Goal: Download file/media

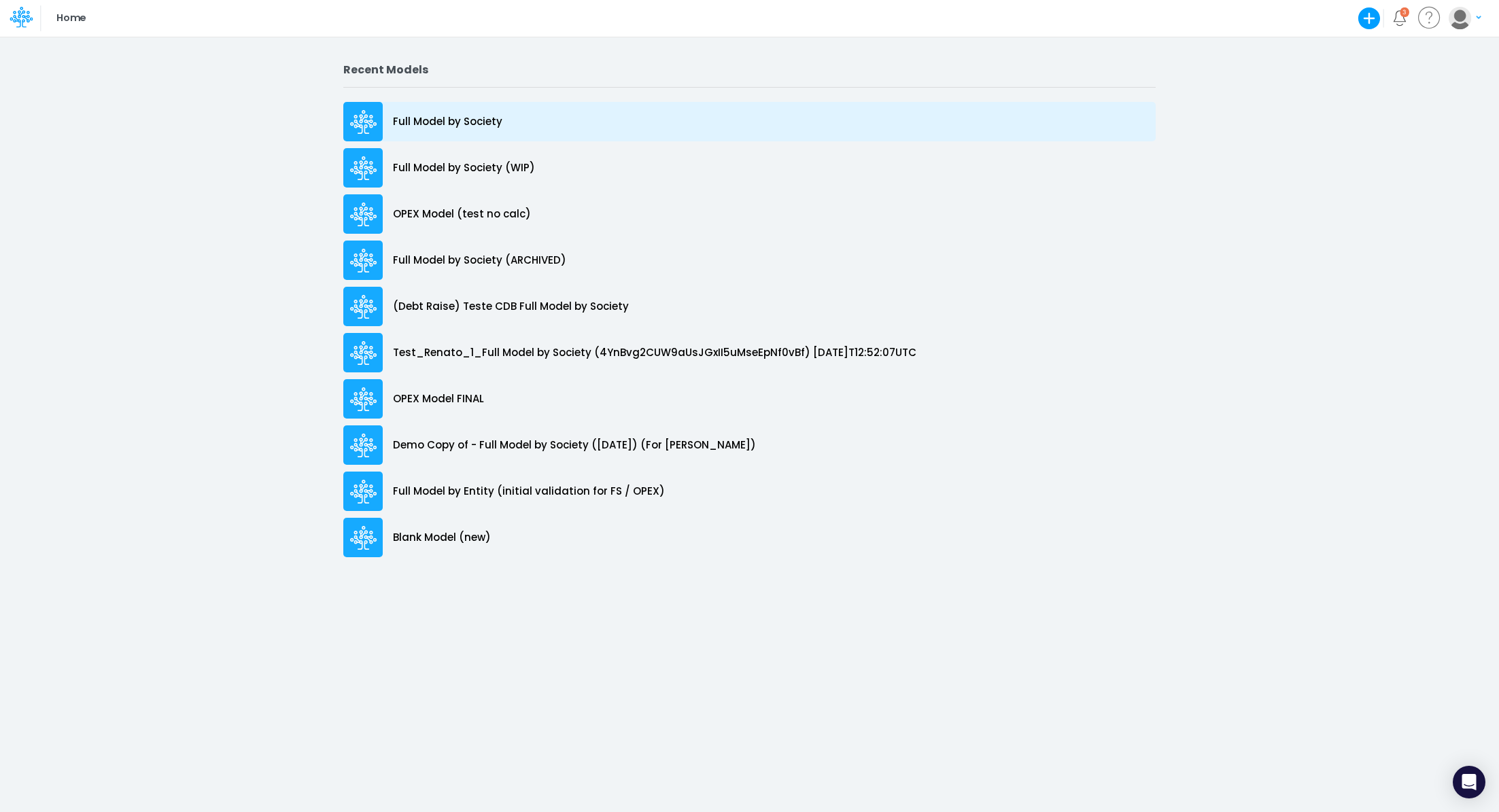
click at [436, 119] on p "Full Model by Society" at bounding box center [448, 122] width 109 height 16
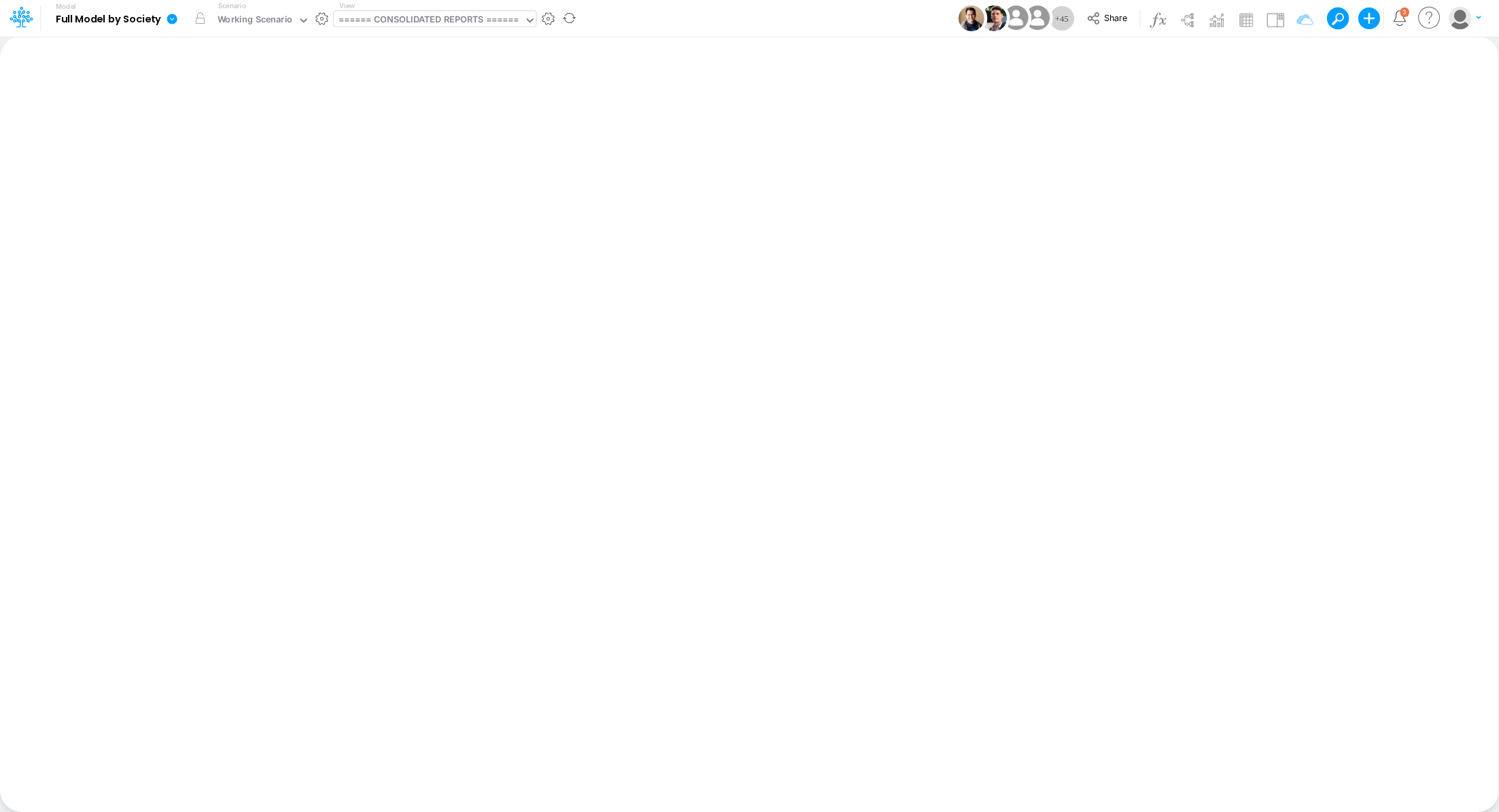
click at [445, 26] on div "====== CONSOLIDATED REPORTS ======" at bounding box center [429, 21] width 181 height 16
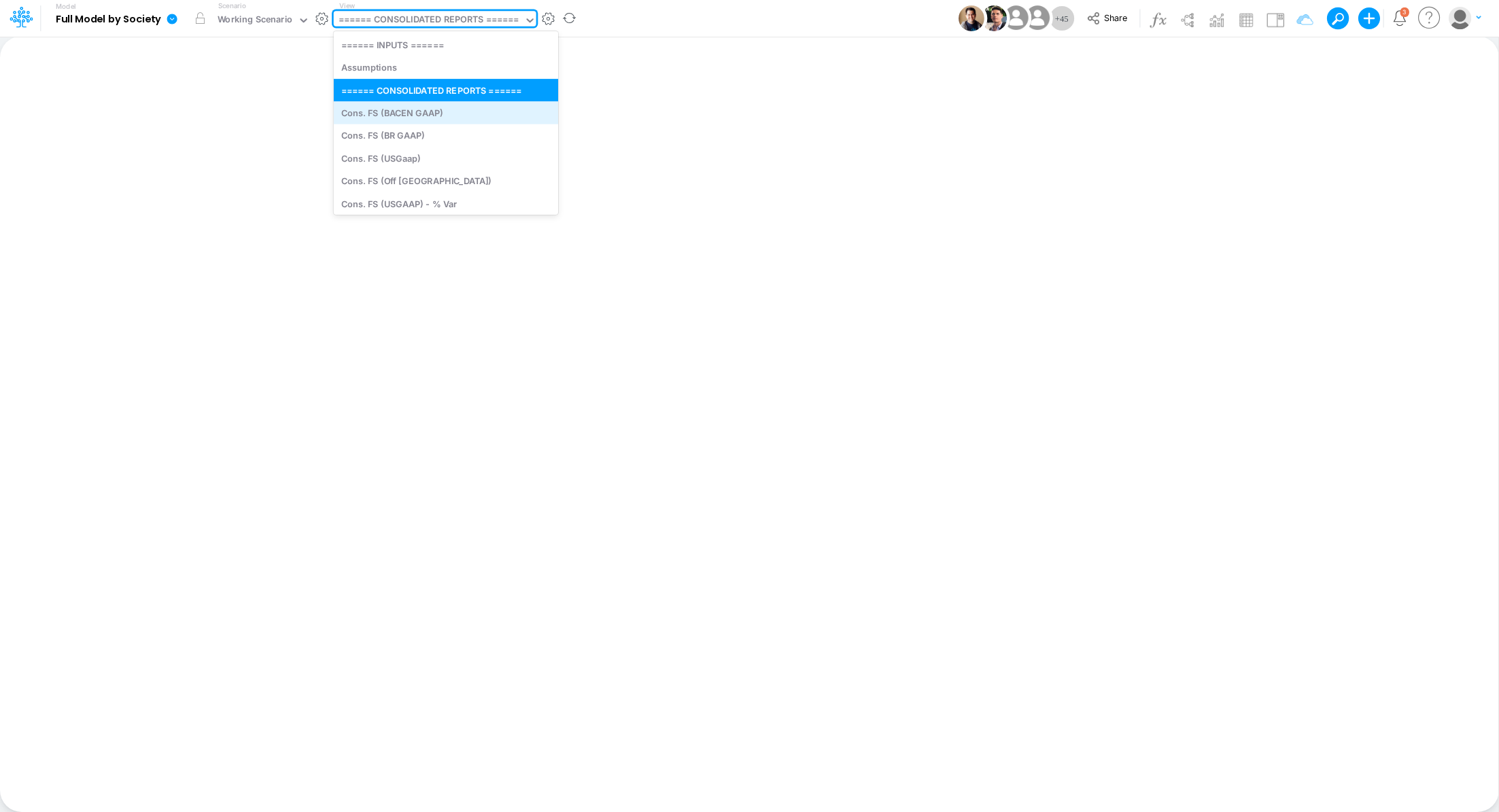
click at [499, 112] on div "Cons. FS (BACEN GAAP)" at bounding box center [446, 112] width 224 height 23
type input "Consolidated FS - BACENGAAP"
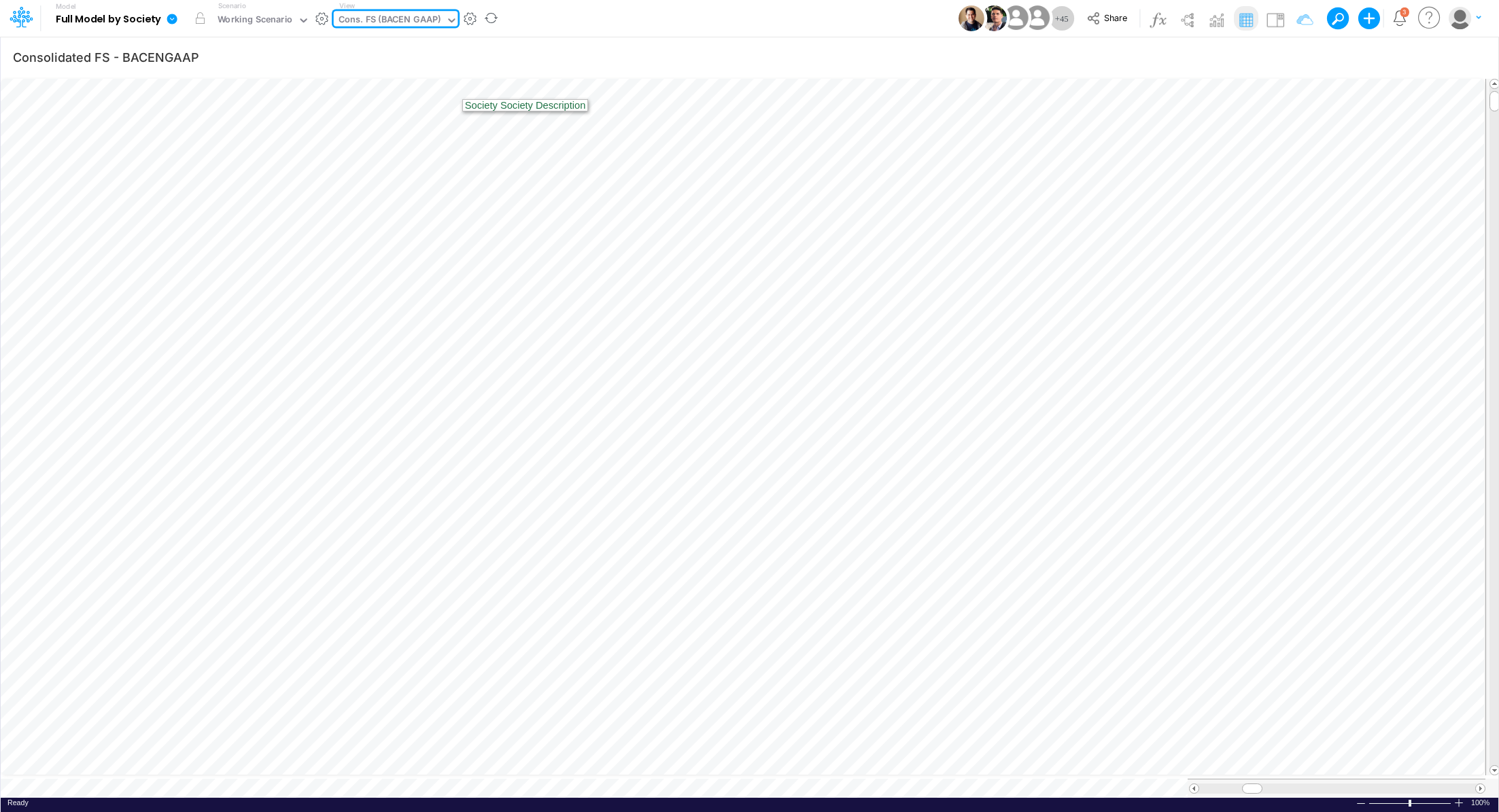
click at [397, 16] on div "Cons. FS (BACEN GAAP)" at bounding box center [389, 21] width 102 height 16
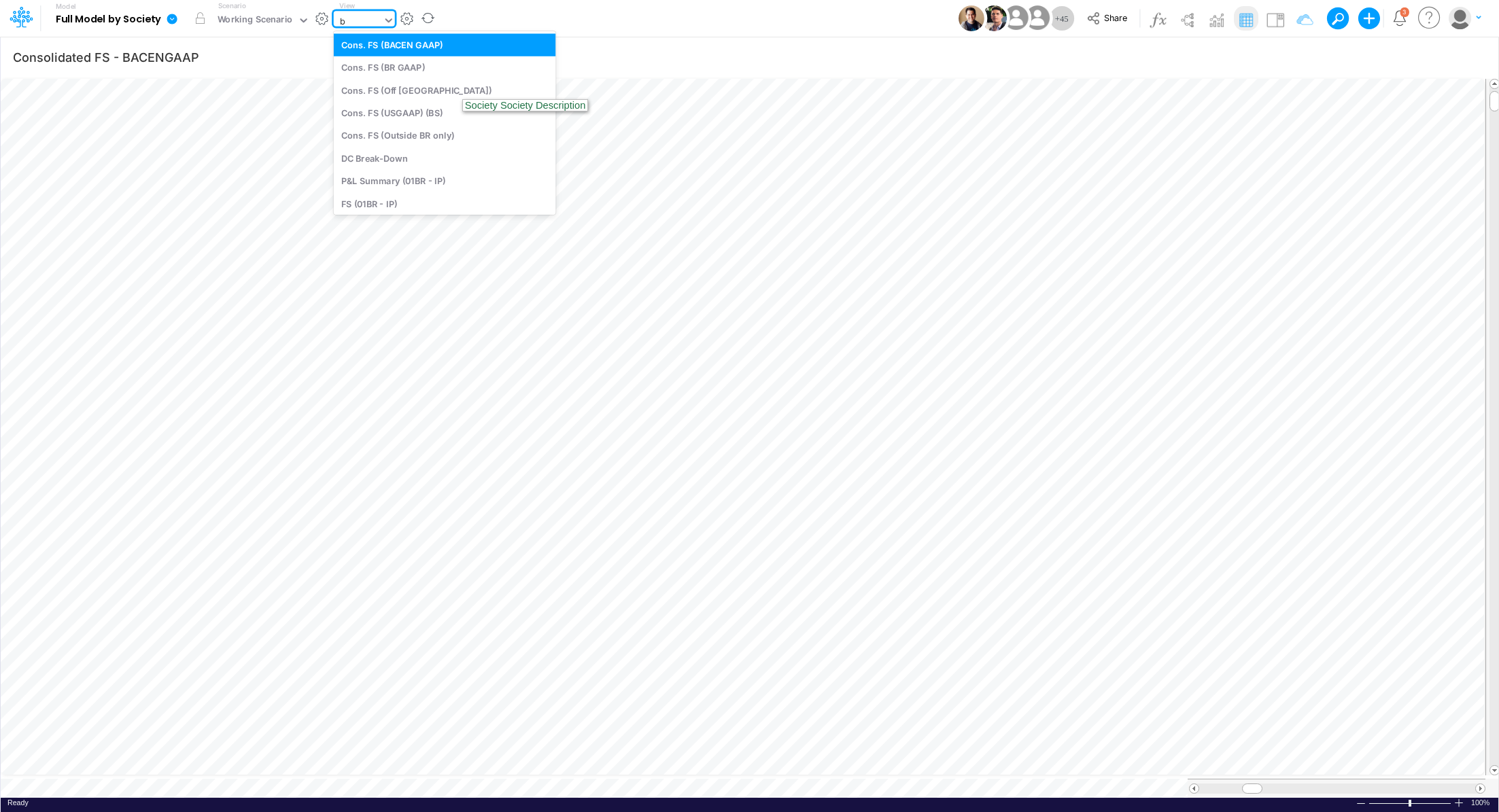
type input "be"
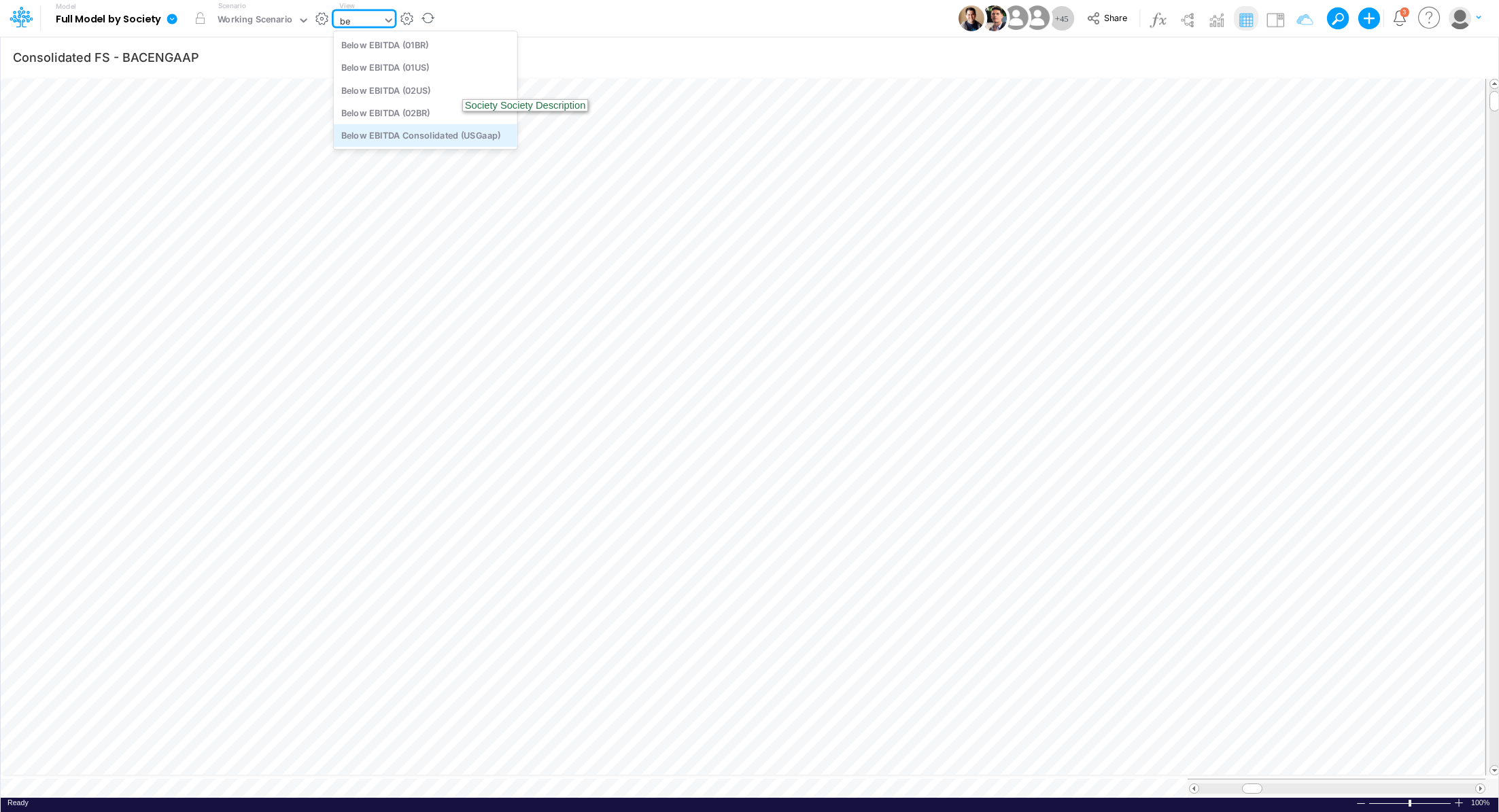
click at [388, 135] on div "Below EBITDA Consolidated (USGaap)" at bounding box center [425, 135] width 183 height 23
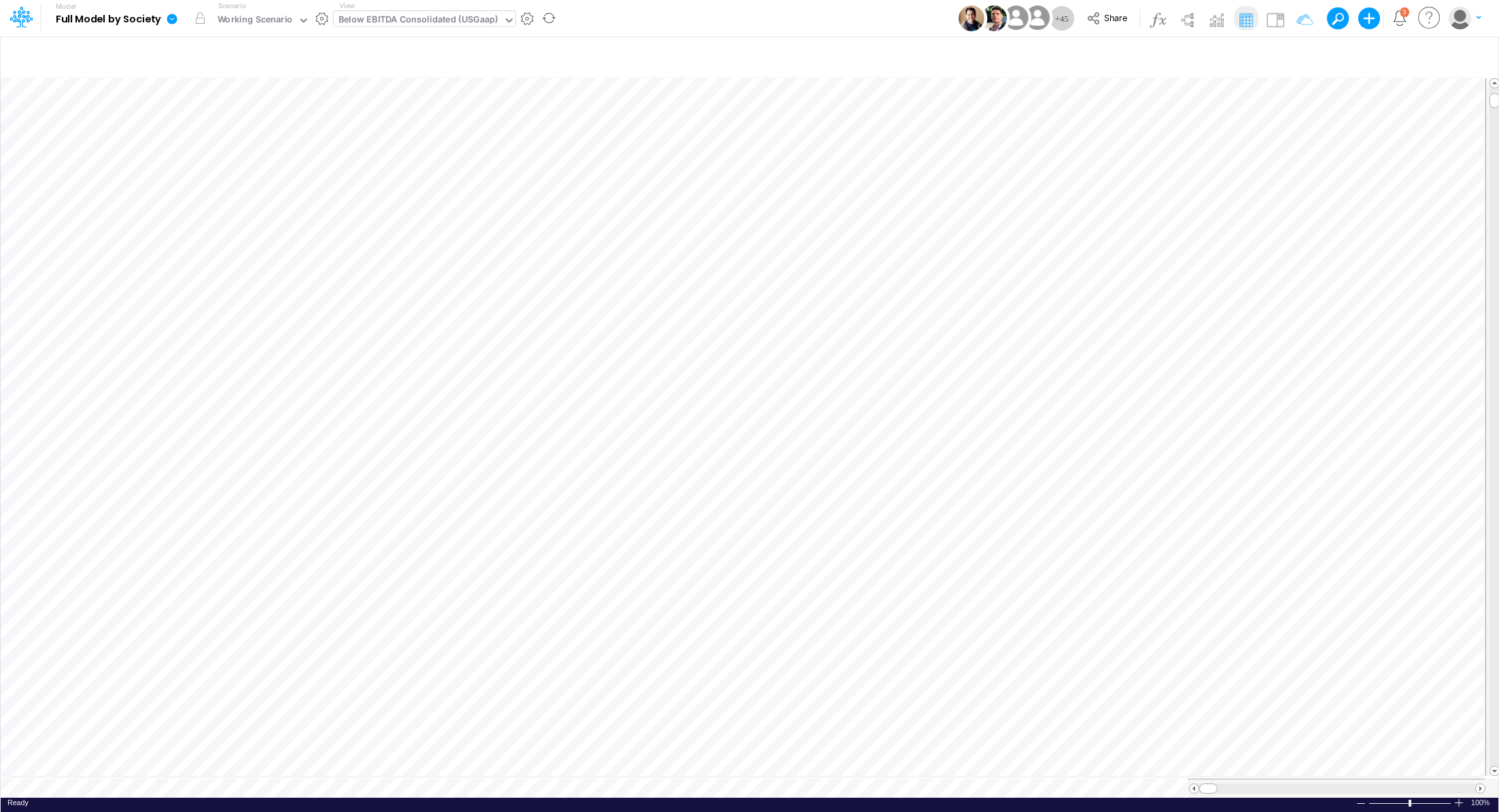
click at [172, 18] on icon at bounding box center [172, 18] width 10 height 10
click at [234, 118] on button "Export" at bounding box center [241, 119] width 146 height 23
click at [345, 133] on button "Excel" at bounding box center [386, 126] width 146 height 21
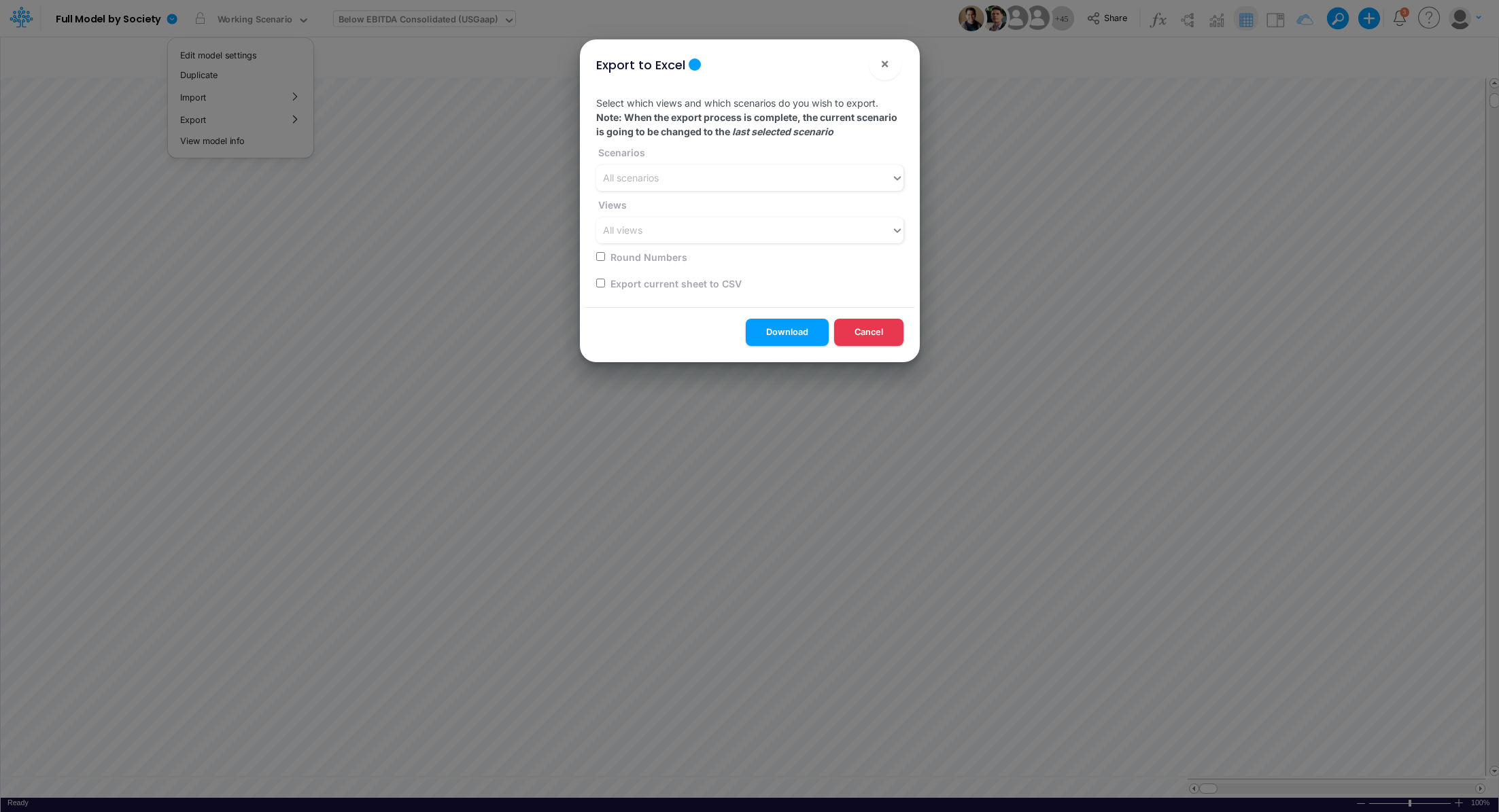
click at [600, 283] on input "checkbox" at bounding box center [600, 283] width 9 height 9
checkbox input "true"
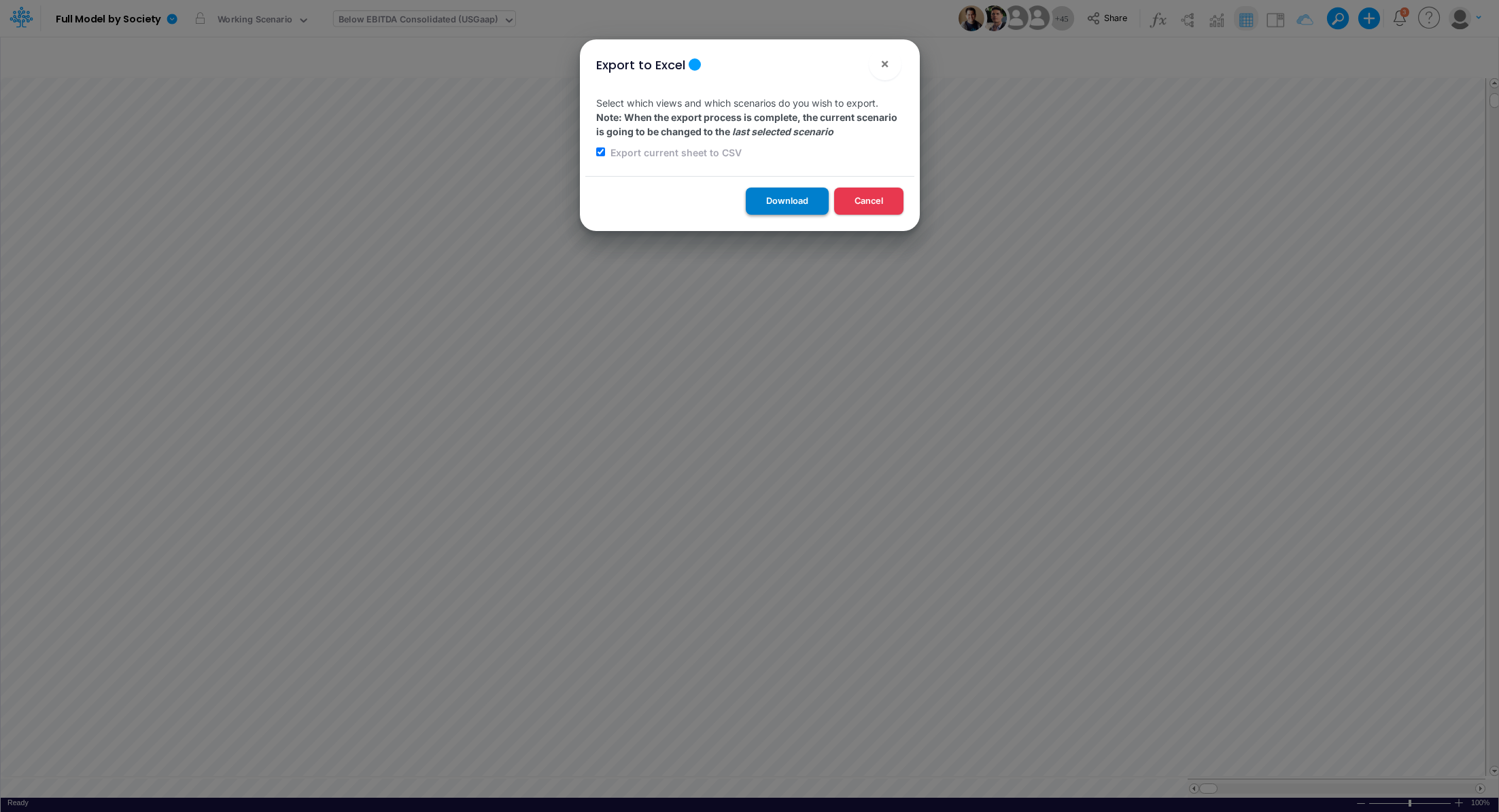
click at [765, 191] on button "Download" at bounding box center [786, 200] width 83 height 27
click at [894, 57] on button "×" at bounding box center [885, 64] width 33 height 33
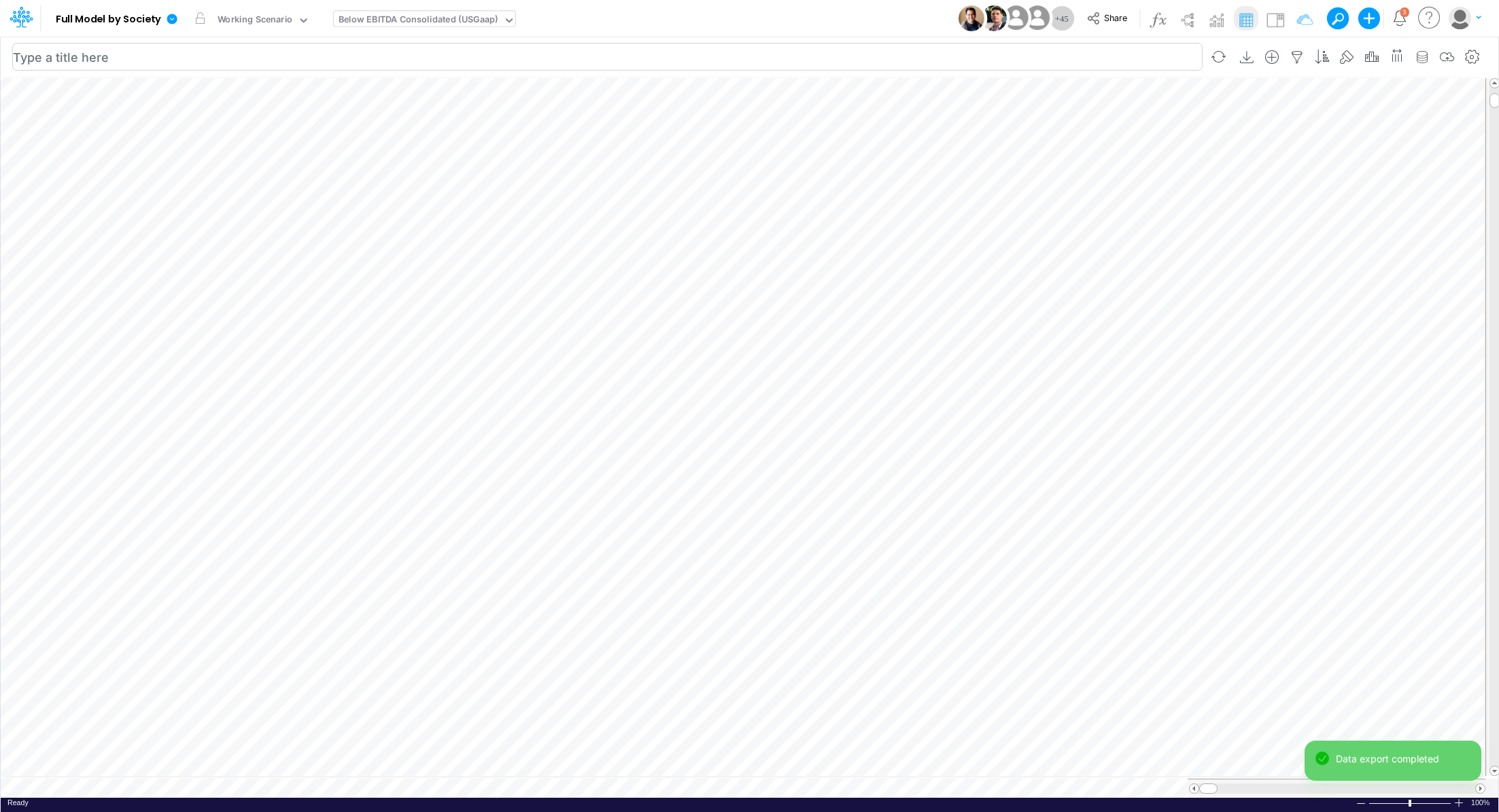
type input "Consolidated FS - BACENGAAP"
click at [169, 16] on icon at bounding box center [172, 18] width 10 height 10
click at [237, 116] on button "Export" at bounding box center [241, 119] width 146 height 23
click at [365, 135] on button "Excel" at bounding box center [386, 126] width 146 height 21
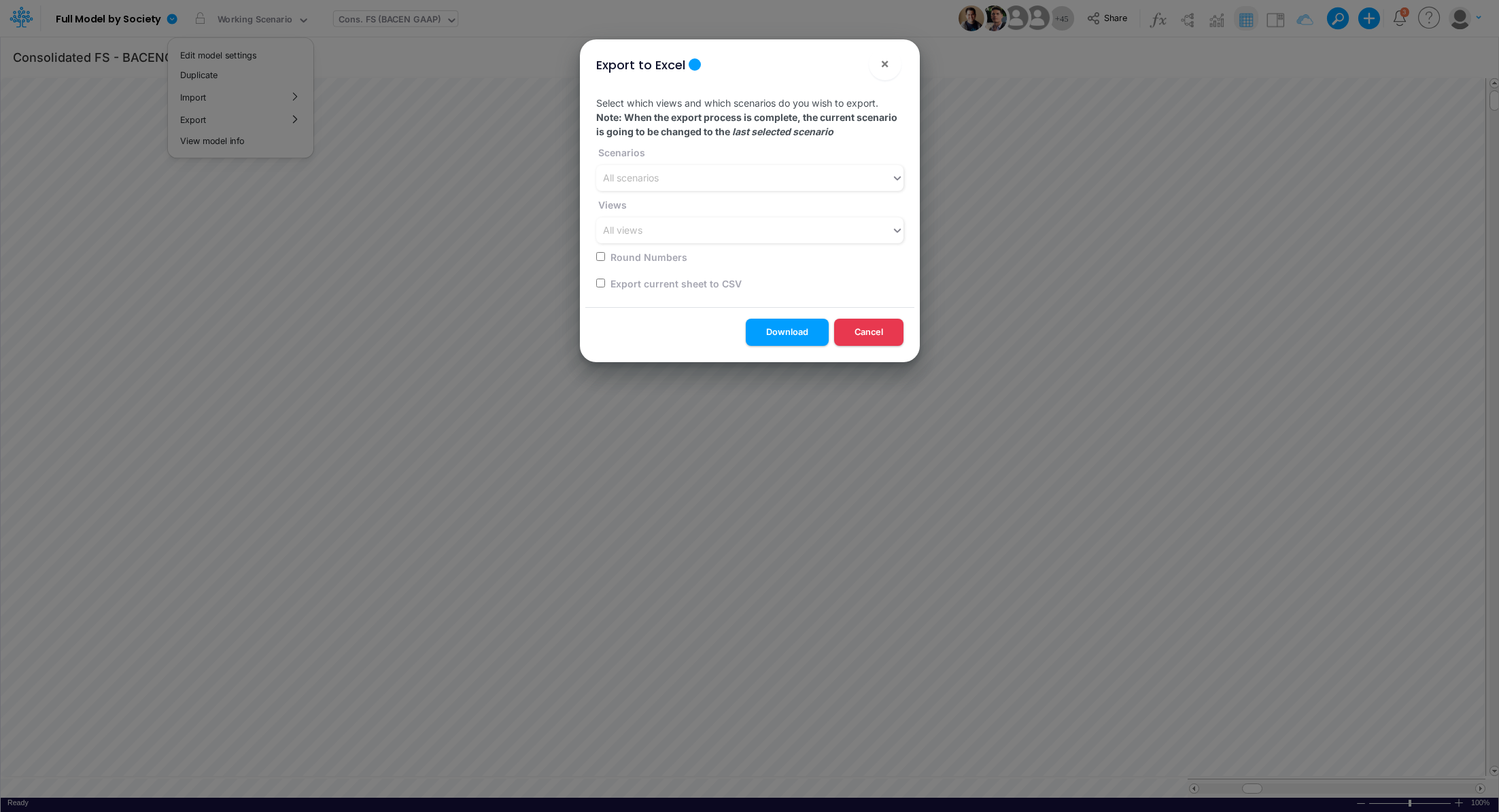
click at [598, 283] on input "checkbox" at bounding box center [600, 283] width 9 height 9
checkbox input "true"
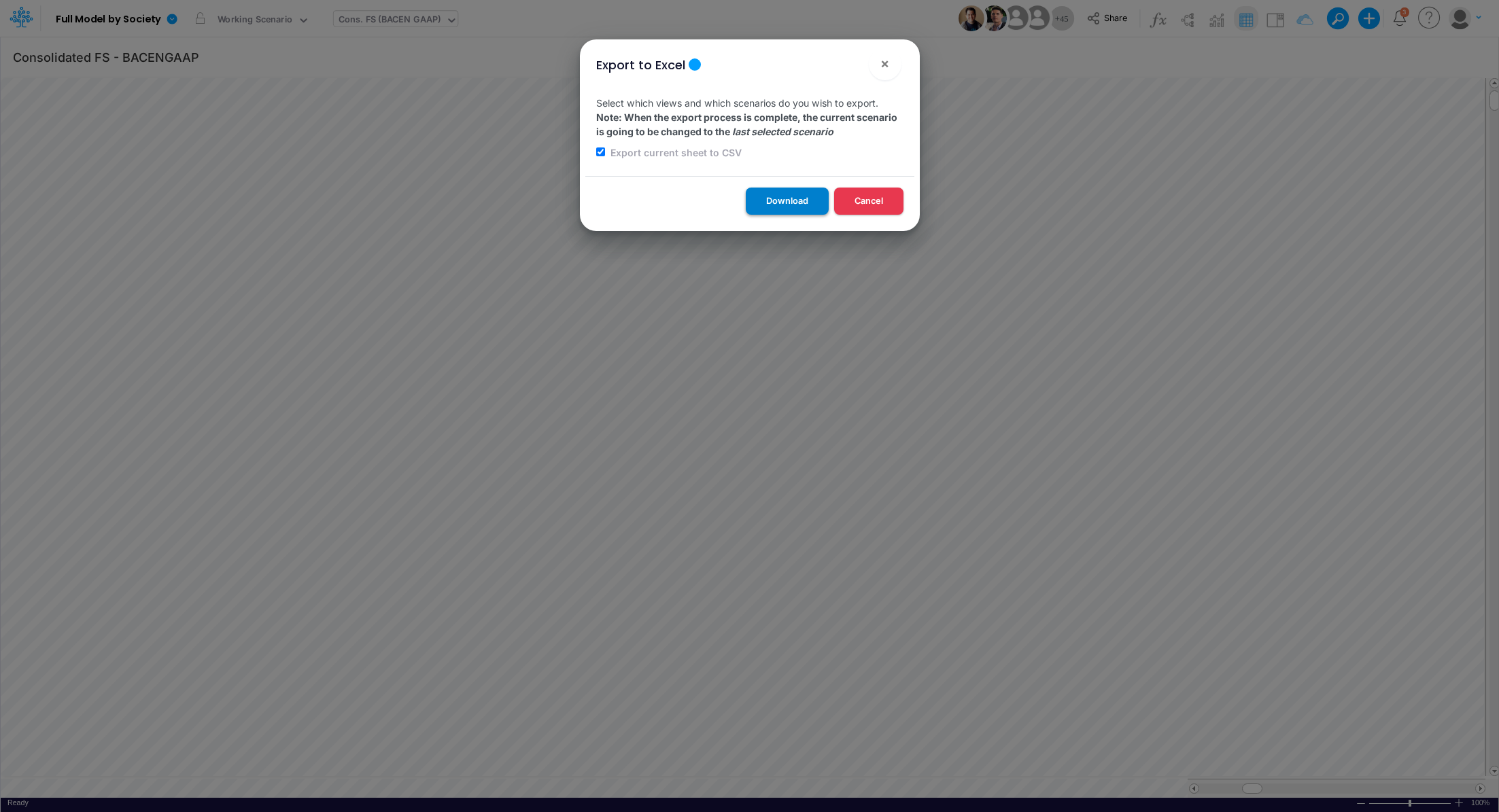
click at [771, 203] on button "Download" at bounding box center [786, 200] width 83 height 27
click at [884, 66] on span "×" at bounding box center [884, 64] width 9 height 16
